Goal: Transaction & Acquisition: Purchase product/service

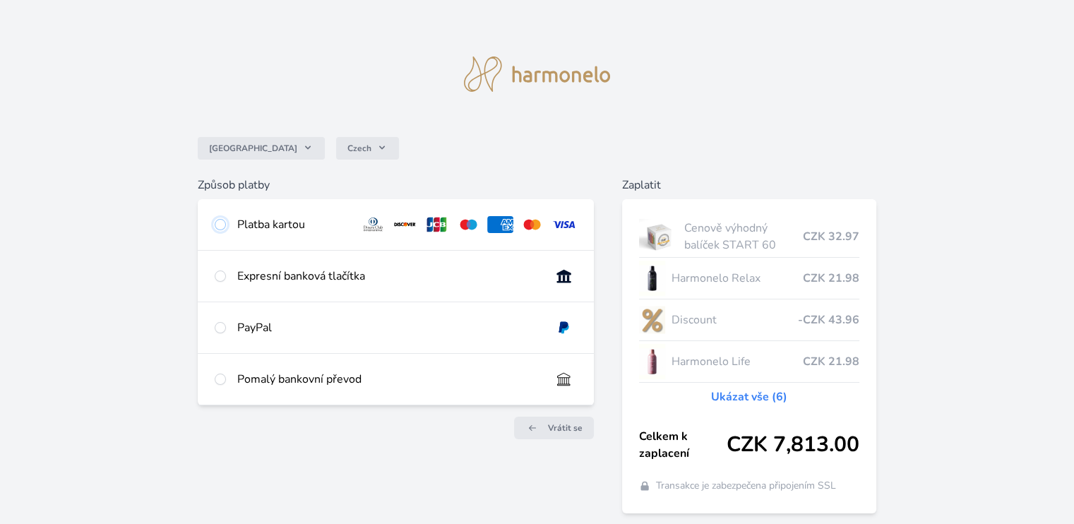
click at [218, 227] on input "radio" at bounding box center [220, 224] width 11 height 11
radio input "true"
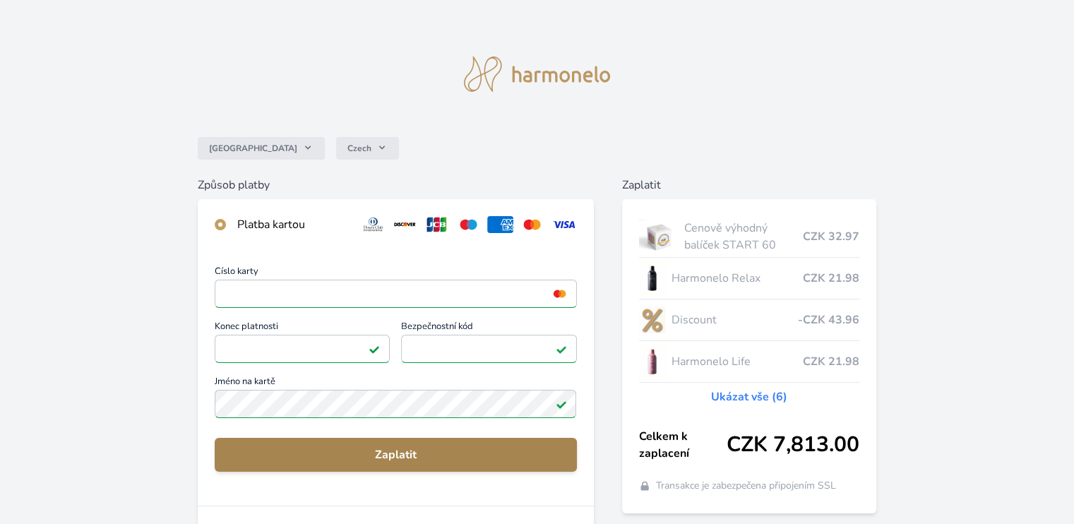
click at [404, 455] on span "Zaplatit" at bounding box center [395, 454] width 339 height 17
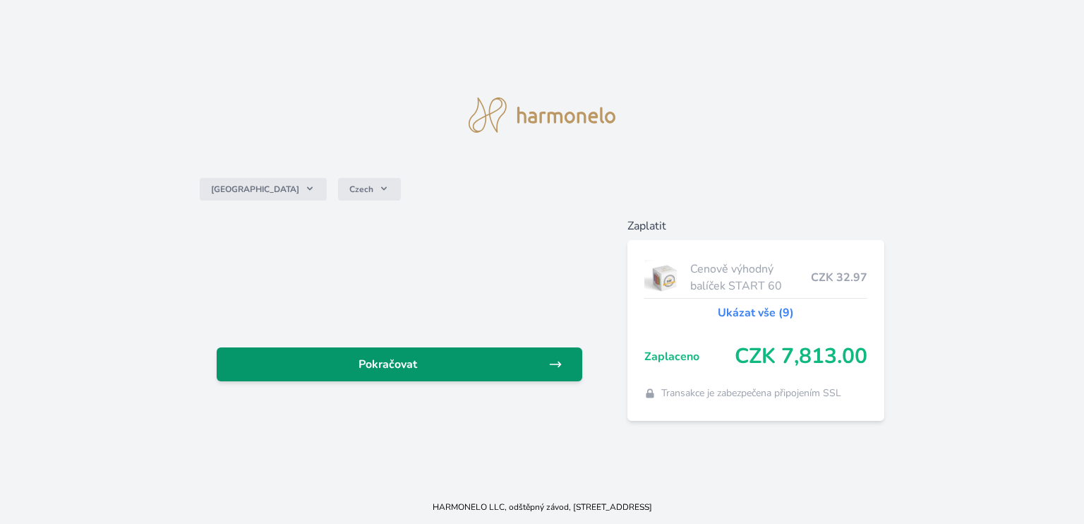
click at [460, 366] on span "Pokračovat" at bounding box center [388, 364] width 320 height 17
